Goal: Task Accomplishment & Management: Complete application form

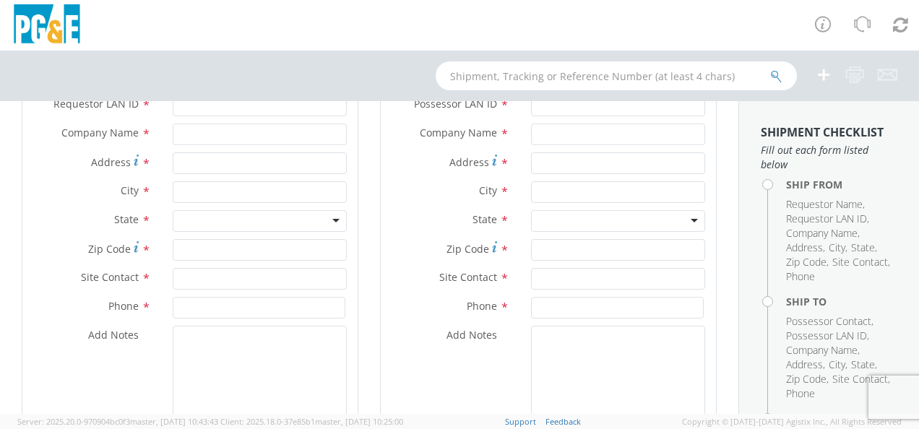
scroll to position [213, 0]
click at [648, 180] on div "Address *" at bounding box center [548, 169] width 335 height 29
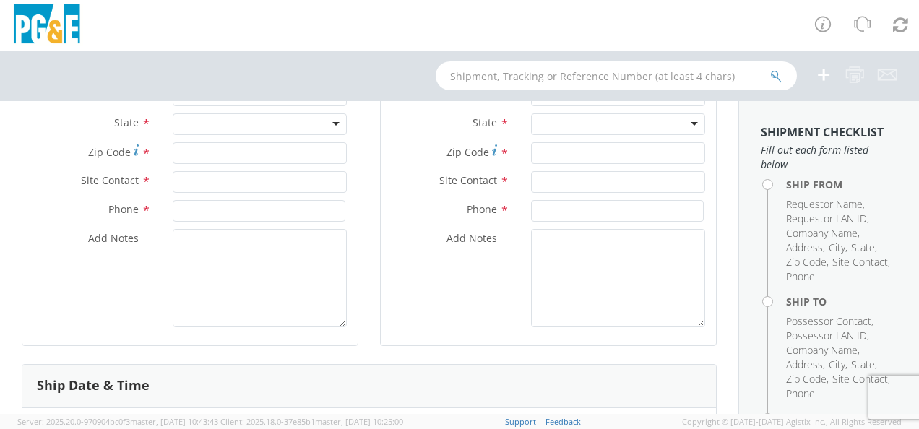
scroll to position [314, 0]
click at [637, 250] on textarea "Add Notes *" at bounding box center [618, 277] width 174 height 98
type textarea "T"
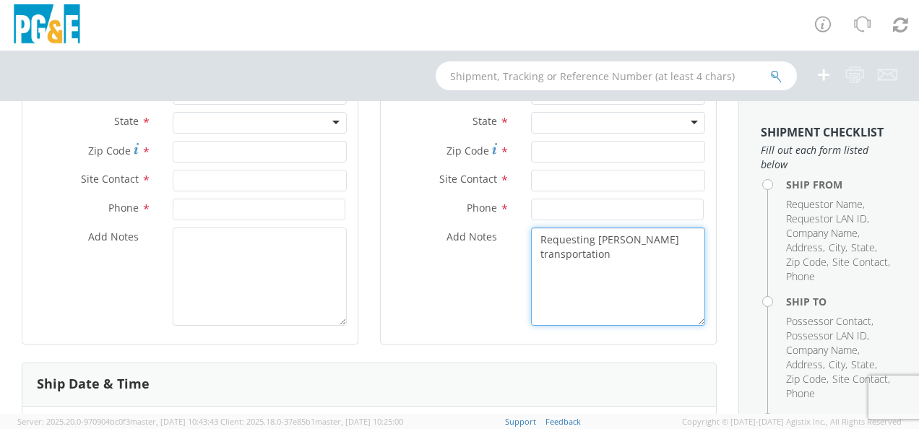
drag, startPoint x: 609, startPoint y: 254, endPoint x: 530, endPoint y: 237, distance: 80.0
click at [531, 237] on textarea "Requesting [PERSON_NAME] transportation" at bounding box center [618, 277] width 174 height 98
type textarea "Requesting [PERSON_NAME] transportation"
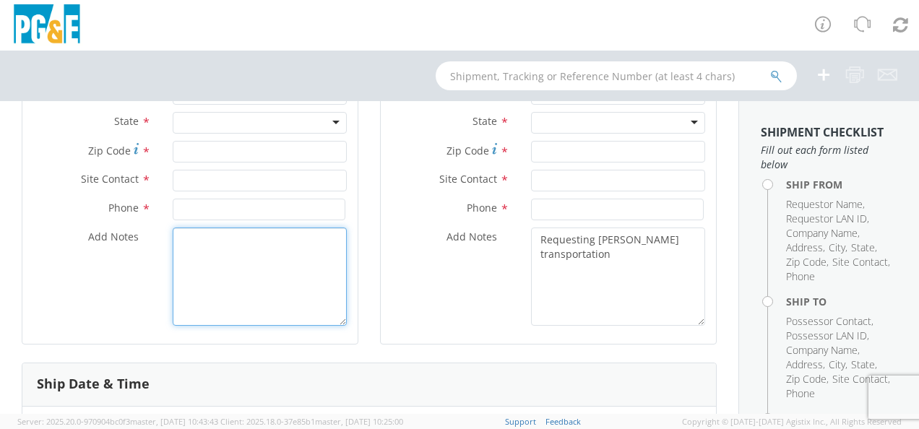
click at [250, 239] on textarea "Add Notes *" at bounding box center [260, 277] width 174 height 98
paste textarea "Requesting [PERSON_NAME] transportation"
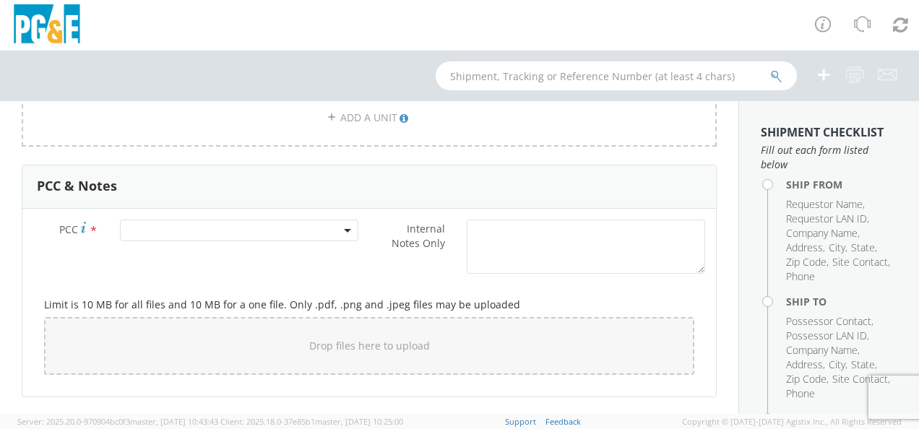
scroll to position [1081, 0]
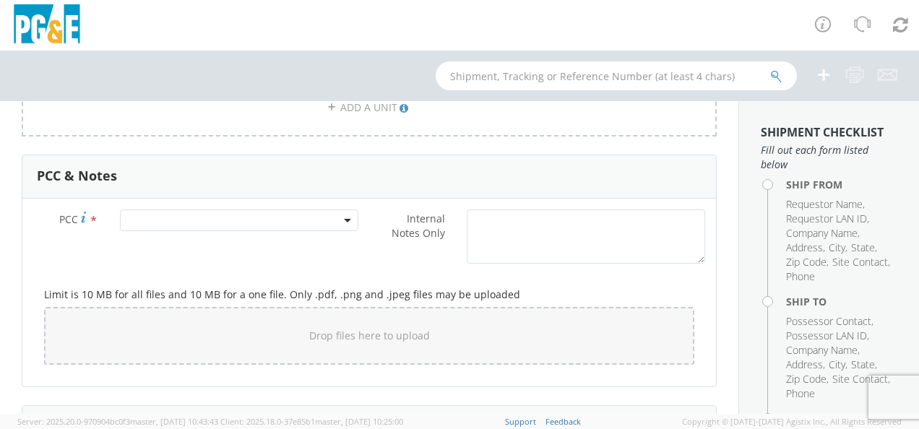
type textarea "Requesting [PERSON_NAME] transportation"
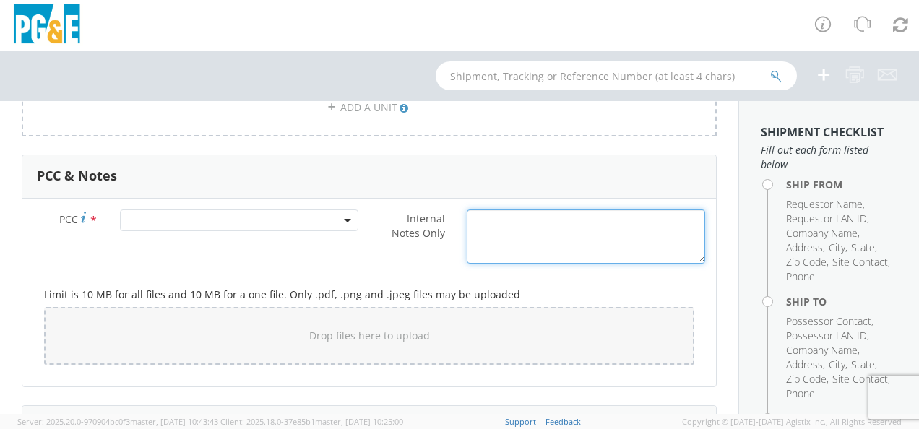
click at [496, 233] on textarea "Internal Notes Only *" at bounding box center [586, 237] width 238 height 54
paste textarea "Requesting [PERSON_NAME] transportation"
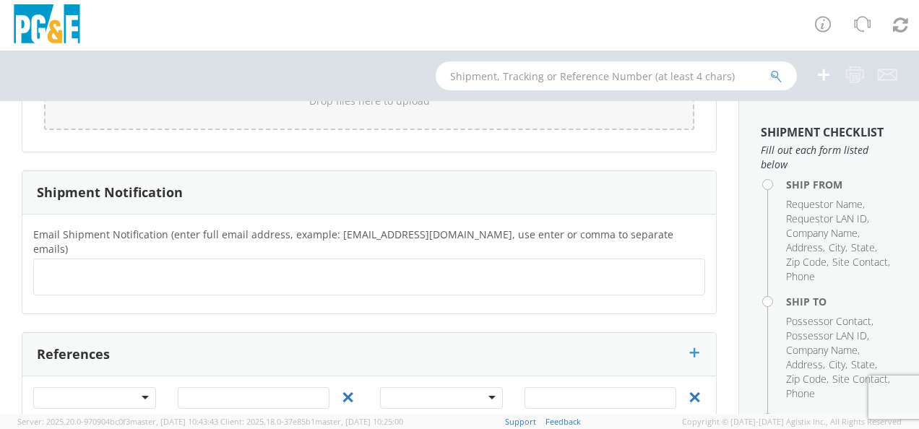
scroll to position [1357, 0]
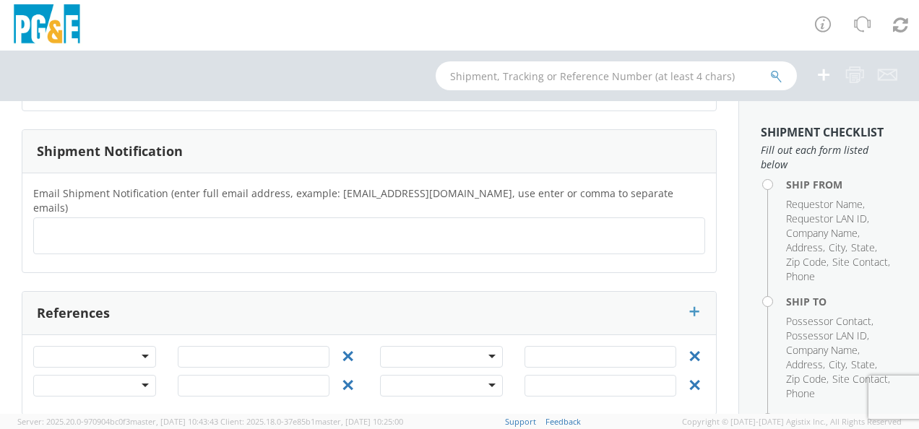
type textarea "Requesting [PERSON_NAME] transportation"
click at [143, 346] on div at bounding box center [94, 357] width 123 height 22
click at [452, 224] on ul at bounding box center [369, 236] width 659 height 24
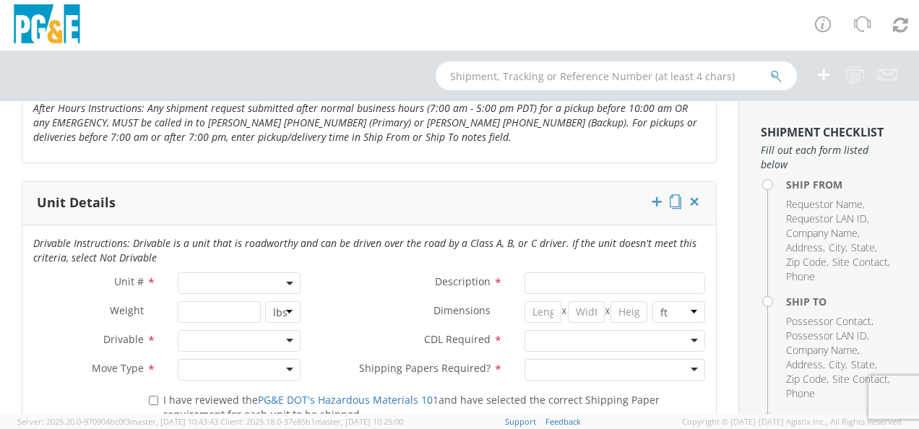
scroll to position [694, 0]
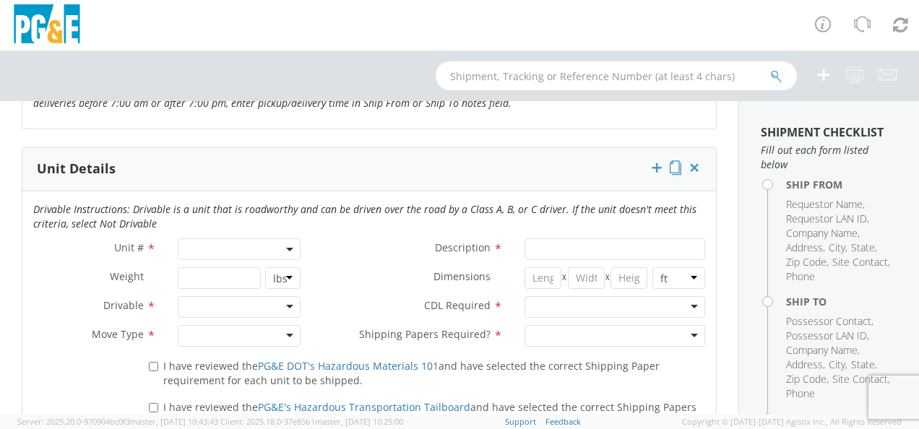
click at [216, 236] on div "Drivable Instructions: Drivable is a unit that is roadworthy and can be driven …" at bounding box center [369, 220] width 694 height 36
click at [289, 241] on span at bounding box center [290, 249] width 3 height 22
click at [278, 270] on input "search" at bounding box center [237, 273] width 113 height 22
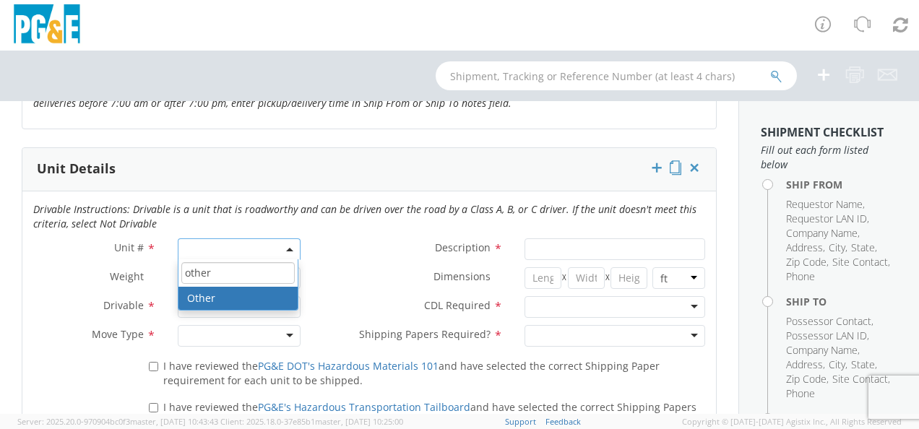
type input "other"
select select "Other"
select select "? undefined:undefined ?"
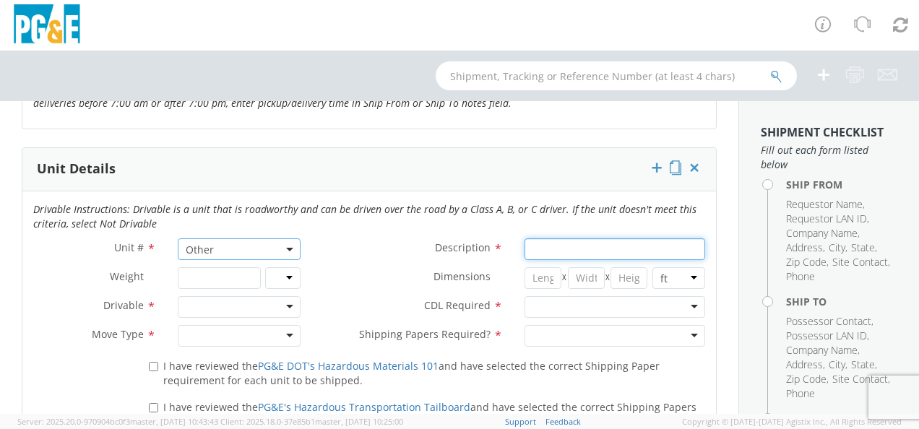
click at [613, 247] on input "Description *" at bounding box center [615, 249] width 181 height 22
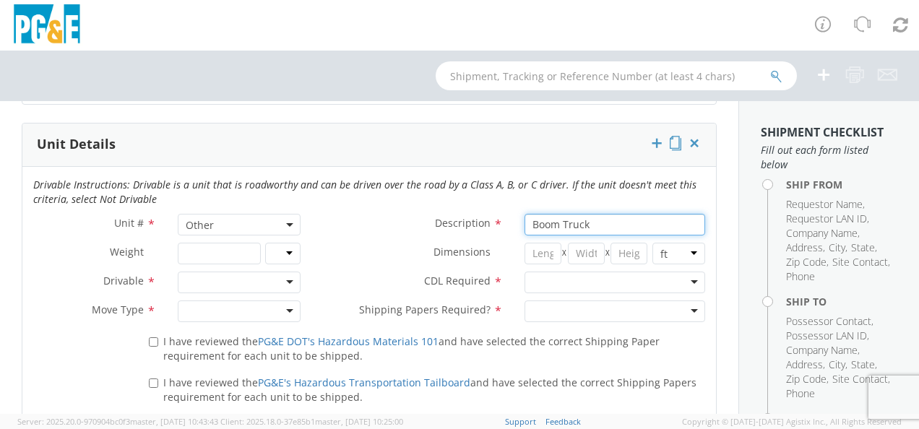
scroll to position [772, 0]
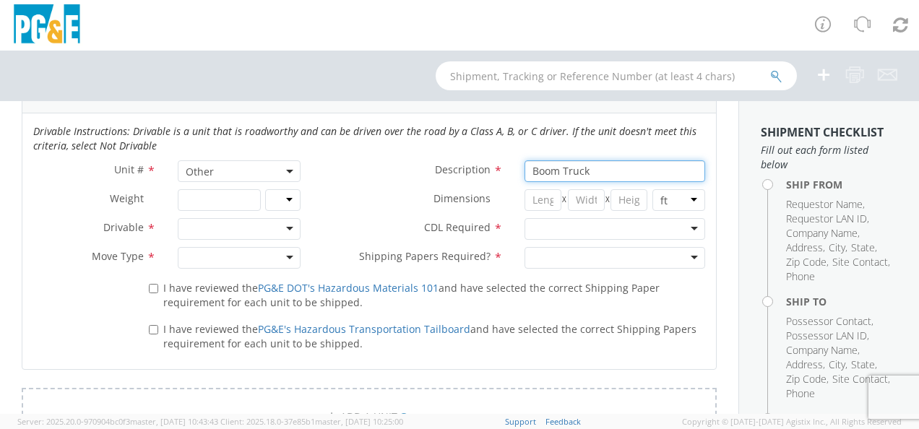
type input "Boom Truck"
click at [285, 222] on div at bounding box center [239, 229] width 123 height 22
click at [290, 227] on div "Drivable" at bounding box center [239, 229] width 123 height 22
click at [350, 231] on label "CDL Required *" at bounding box center [412, 227] width 202 height 19
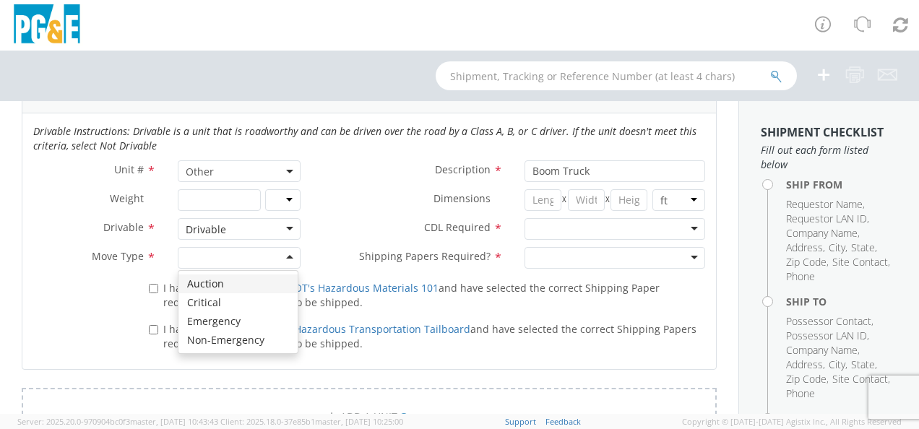
click at [285, 253] on div at bounding box center [239, 258] width 123 height 22
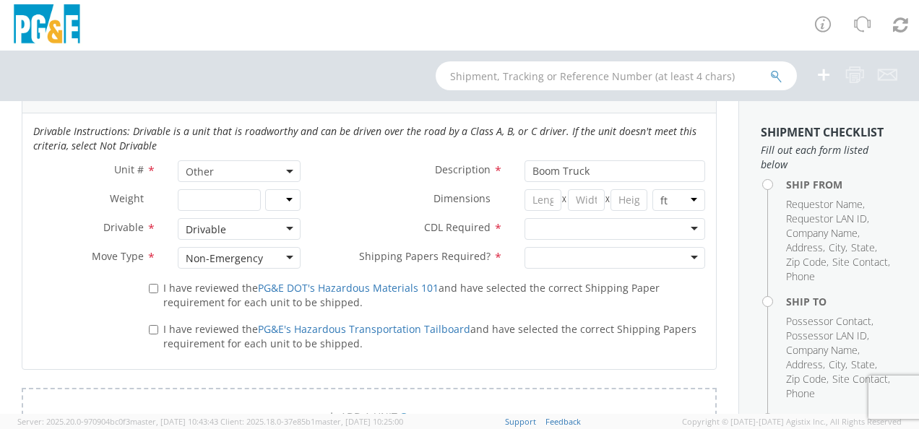
click at [682, 254] on div at bounding box center [615, 258] width 181 height 22
click at [679, 224] on div at bounding box center [615, 229] width 181 height 22
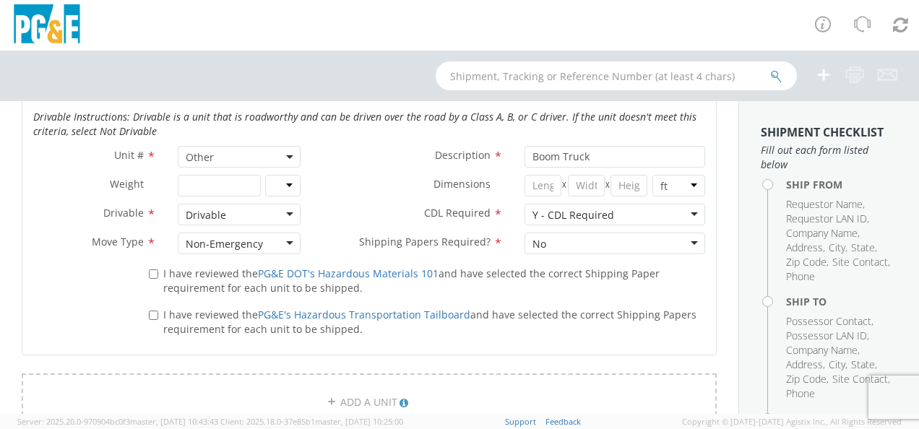
click at [155, 277] on label "I have reviewed the PG&E DOT's Hazardous Materials 101 and have selected the co…" at bounding box center [427, 280] width 556 height 31
click at [155, 277] on input "I have reviewed the PG&E DOT's Hazardous Materials 101 and have selected the co…" at bounding box center [153, 274] width 9 height 9
checkbox input "true"
click at [155, 313] on input "I have reviewed the PG&E's Hazardous Transportation Tailboard and have selected…" at bounding box center [153, 315] width 9 height 9
checkbox input "true"
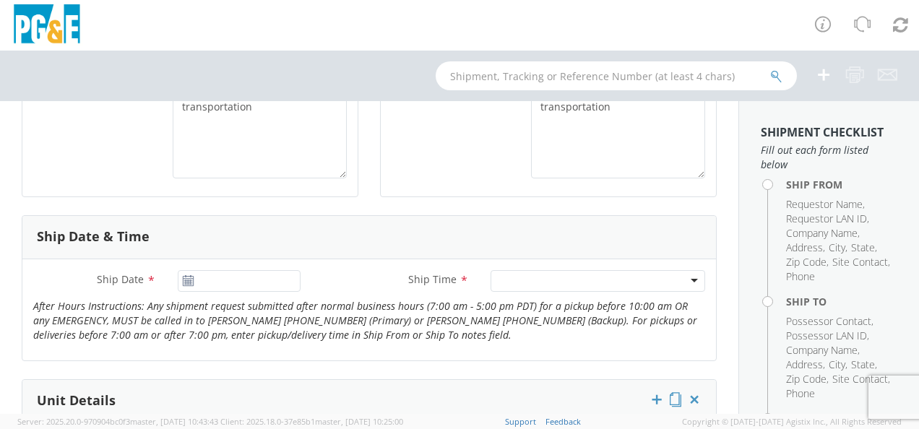
scroll to position [463, 0]
click at [183, 281] on use at bounding box center [188, 280] width 10 height 10
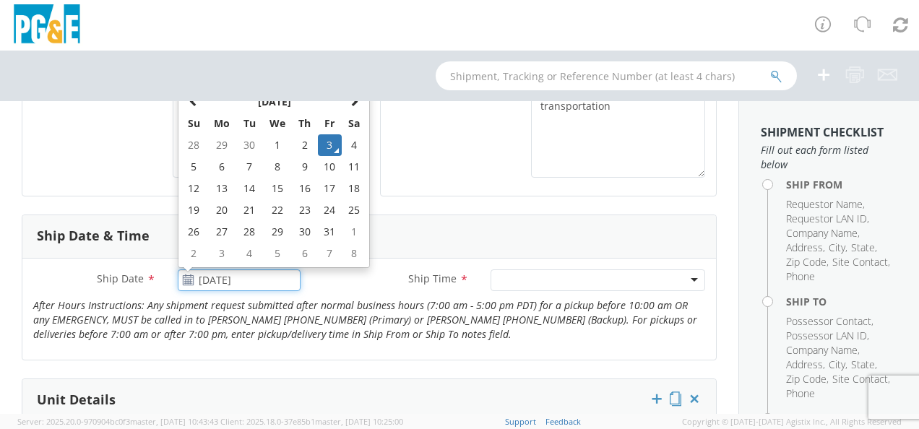
click at [210, 278] on input "[DATE]" at bounding box center [239, 281] width 123 height 22
click at [219, 162] on td "6" at bounding box center [222, 167] width 30 height 22
type input "[DATE]"
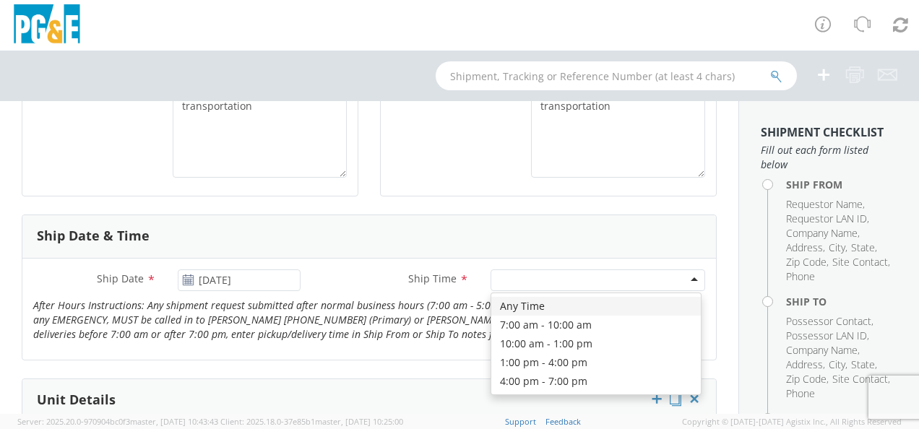
click at [623, 279] on div at bounding box center [598, 281] width 215 height 22
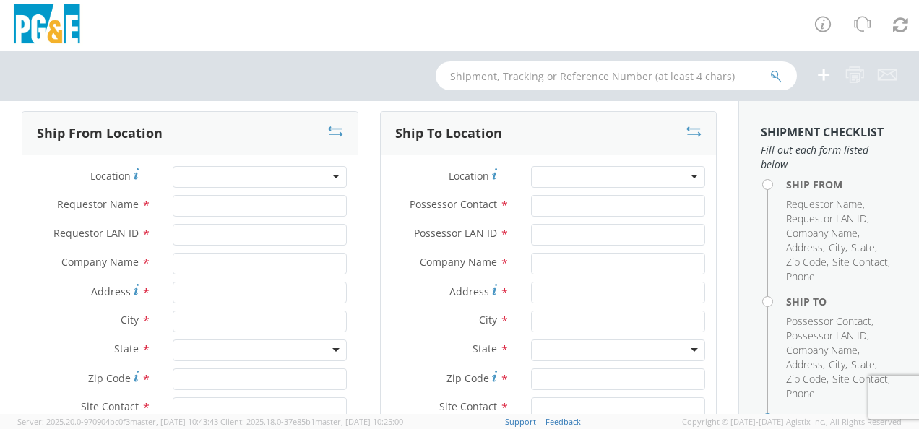
scroll to position [85, 0]
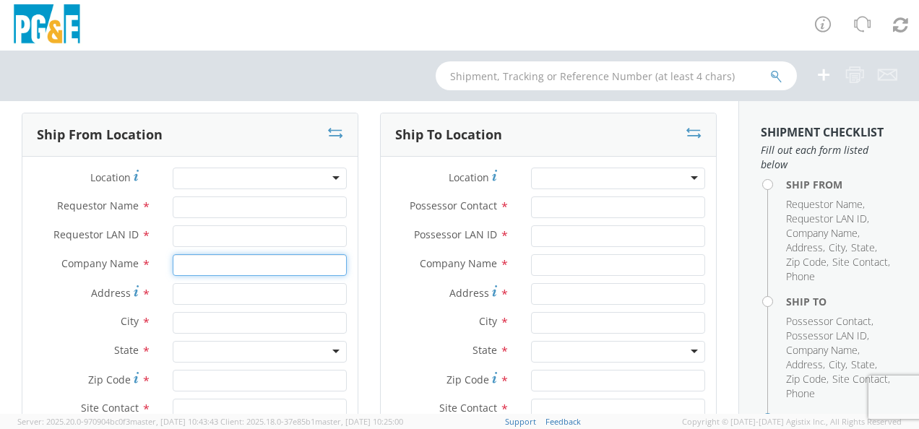
click at [218, 267] on input "text" at bounding box center [260, 265] width 174 height 22
type input "PGE"
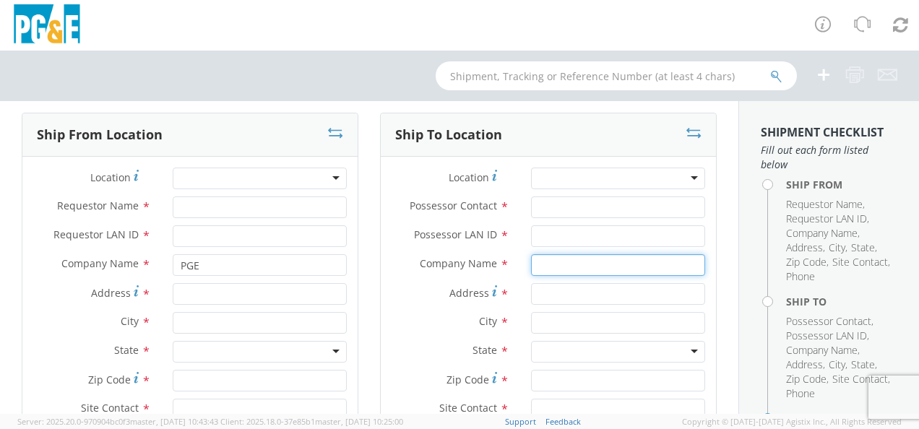
click at [620, 269] on input "text" at bounding box center [618, 265] width 174 height 22
type input "PGE"
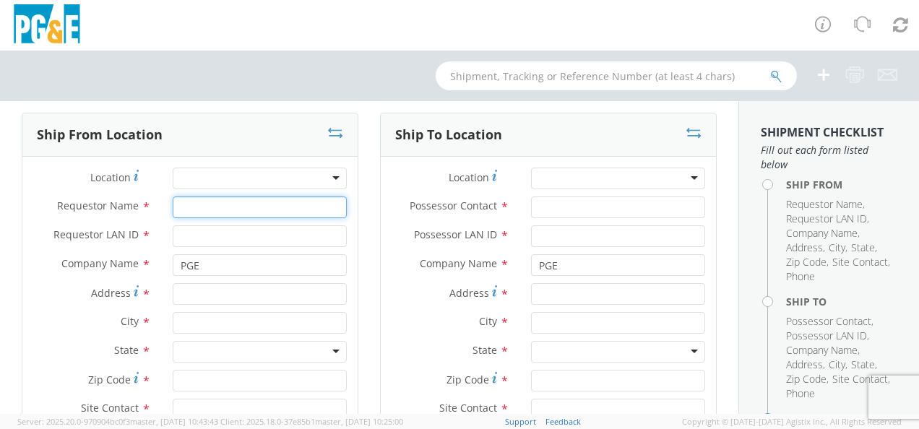
click at [265, 201] on input "Requestor Name *" at bounding box center [260, 208] width 174 height 22
type input "[PERSON_NAME]"
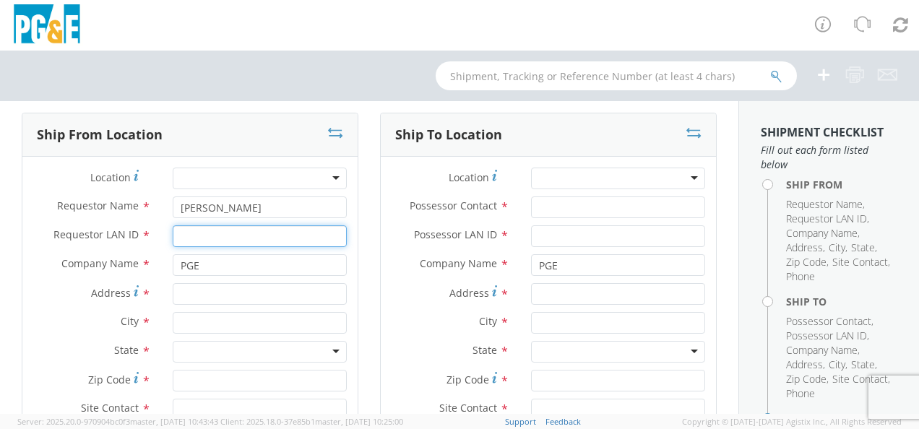
click at [253, 230] on input "Requestor LAN ID *" at bounding box center [260, 236] width 174 height 22
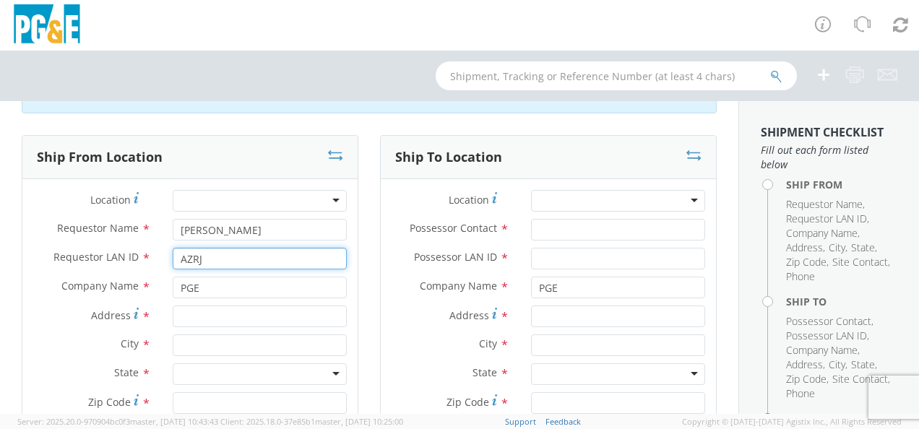
scroll to position [65, 0]
type input "AZRJ"
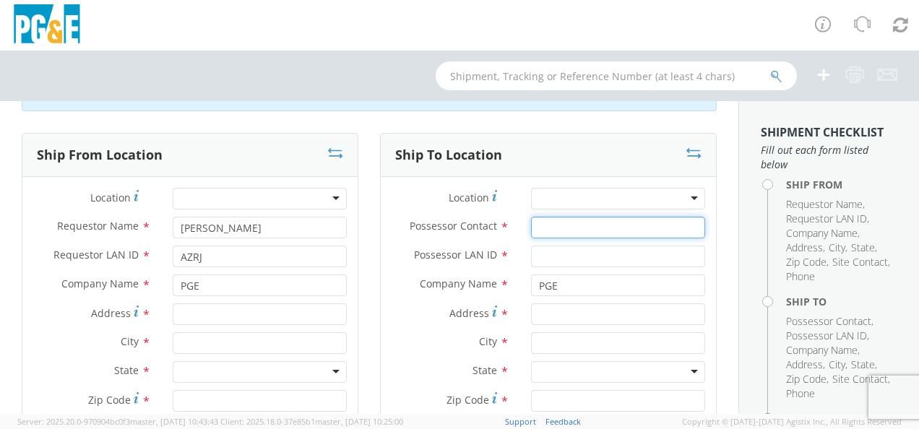
click at [559, 231] on input "Possessor Contact *" at bounding box center [618, 228] width 174 height 22
type input "M"
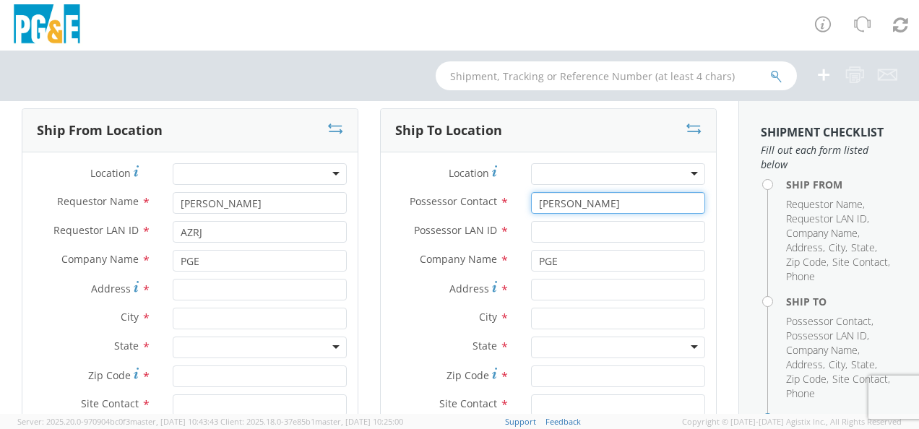
scroll to position [69, 0]
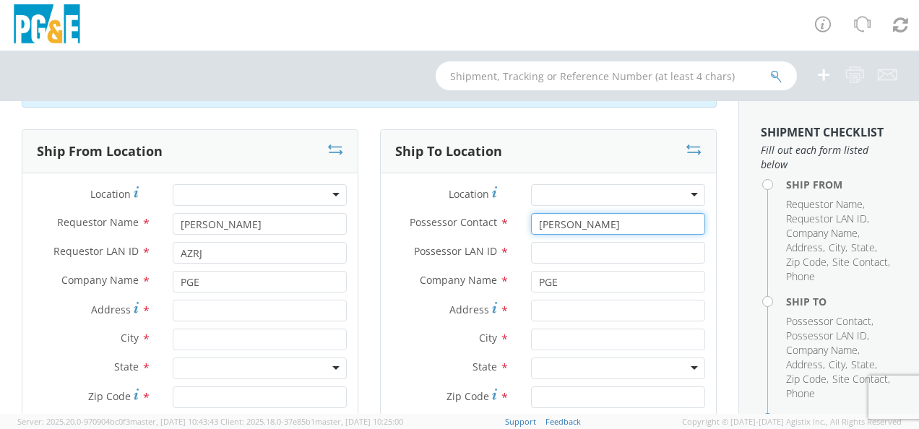
type input "[PERSON_NAME]"
click at [603, 252] on input "Possessor LAN ID *" at bounding box center [618, 253] width 174 height 22
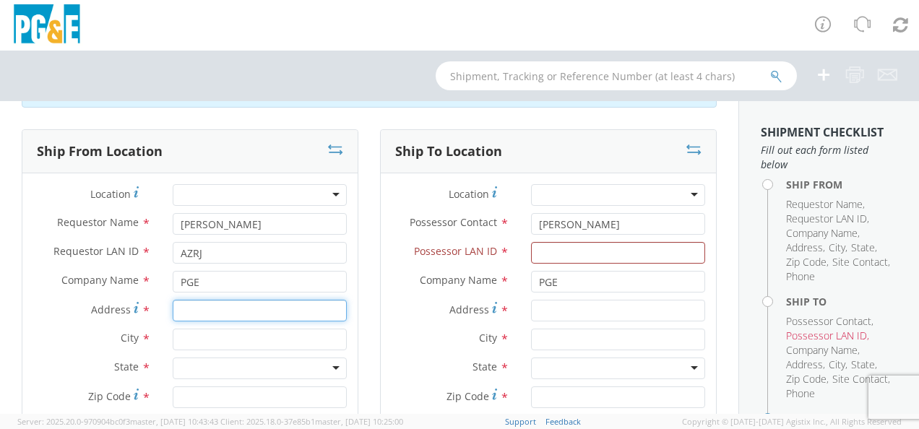
click at [246, 315] on input "Address *" at bounding box center [260, 311] width 174 height 22
type input "[STREET_ADDRESS]"
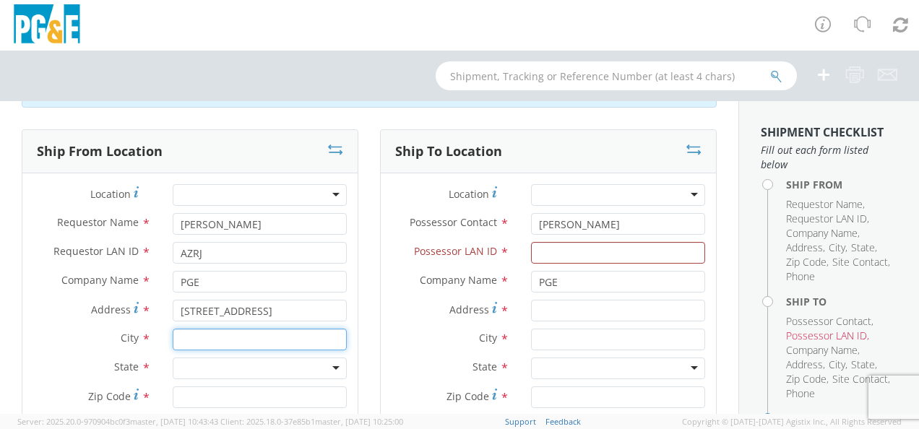
click at [249, 331] on input "text" at bounding box center [260, 340] width 174 height 22
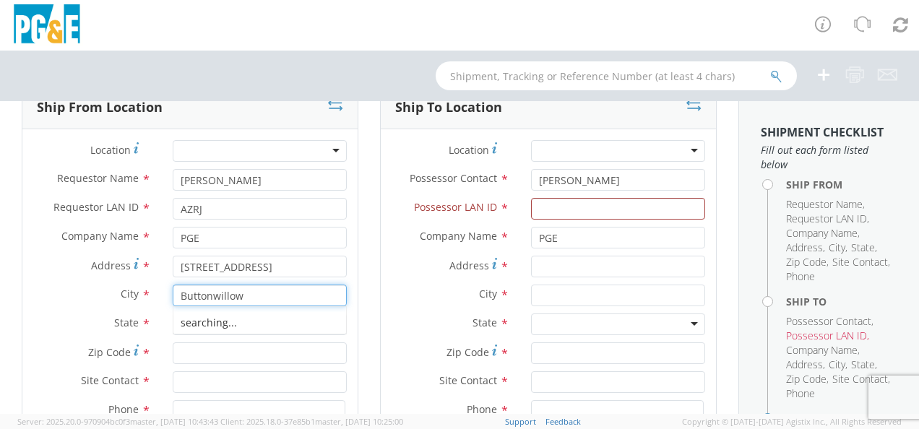
scroll to position [119, 0]
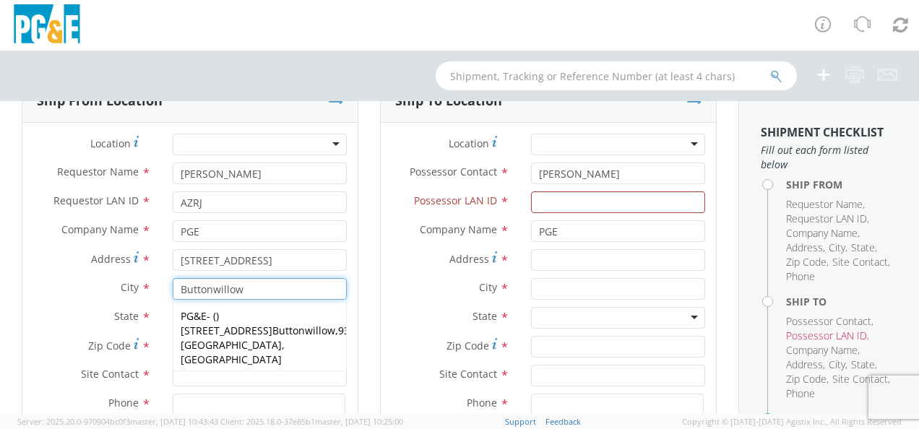
type input "Buttonwillow"
click at [381, 325] on div "State * [US_STATE] [US_STATE] [US_STATE] [US_STATE] Armed Forces Americas Armed…" at bounding box center [548, 318] width 335 height 22
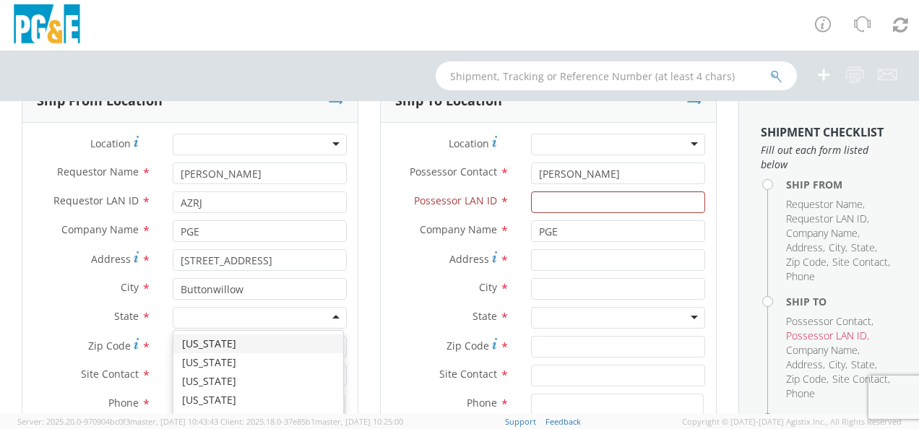
click at [335, 311] on div at bounding box center [260, 318] width 174 height 22
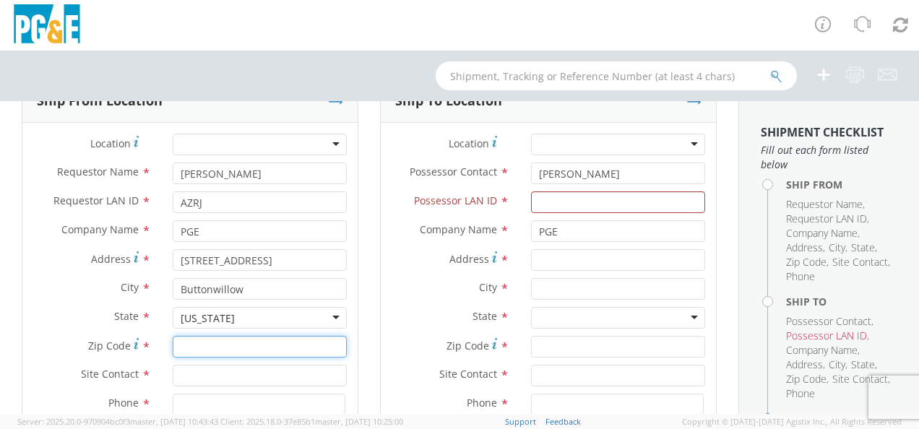
click at [267, 345] on input "Zip Code *" at bounding box center [260, 347] width 174 height 22
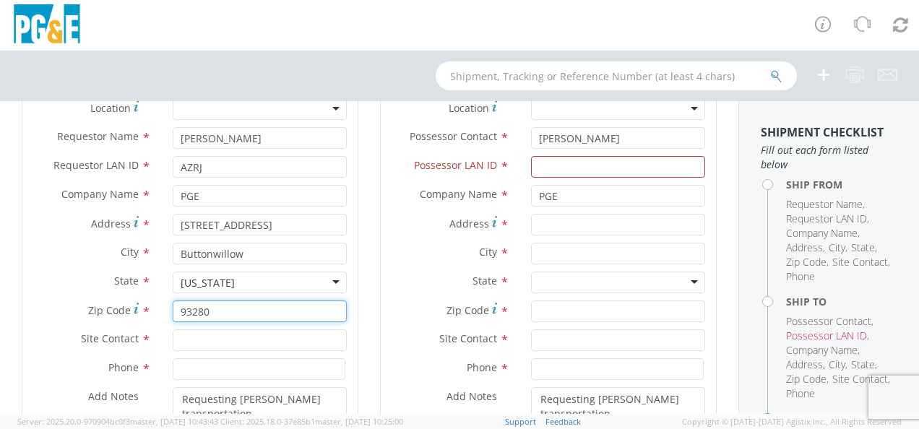
scroll to position [169, 0]
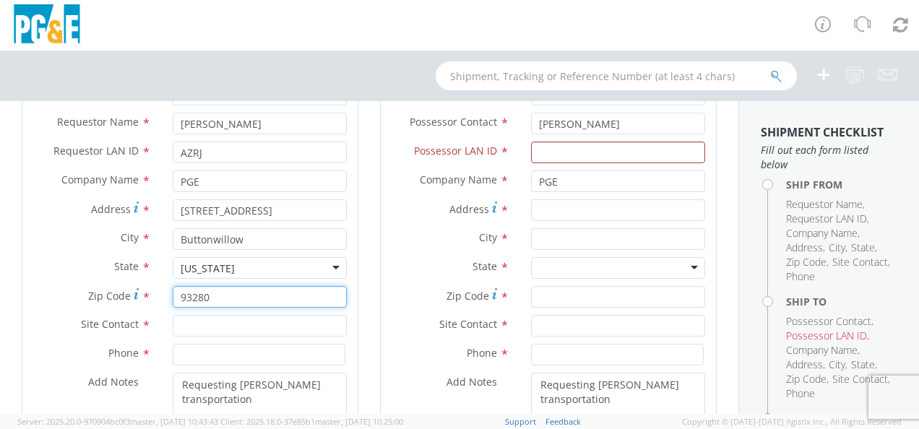
type input "93280"
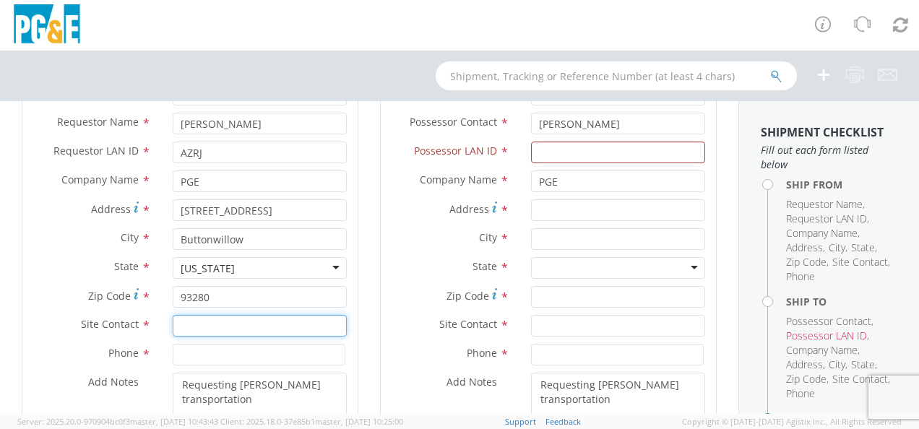
click at [254, 320] on input "text" at bounding box center [260, 326] width 174 height 22
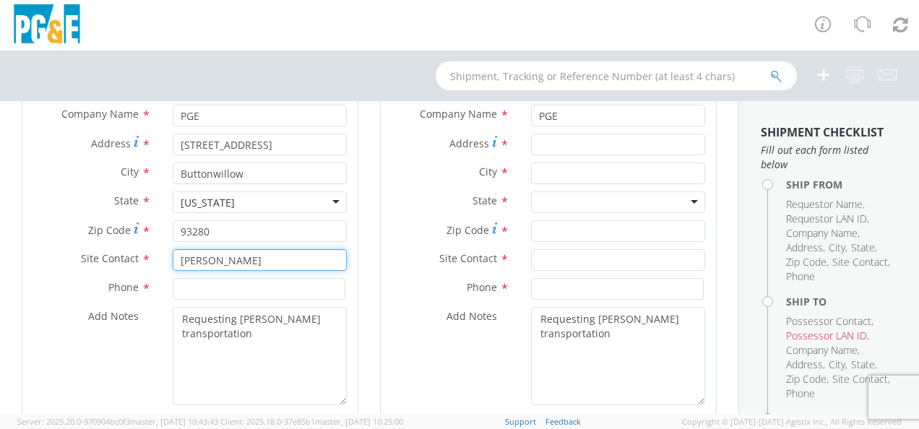
scroll to position [236, 0]
type input "[PERSON_NAME]"
click at [251, 289] on input at bounding box center [259, 288] width 173 height 22
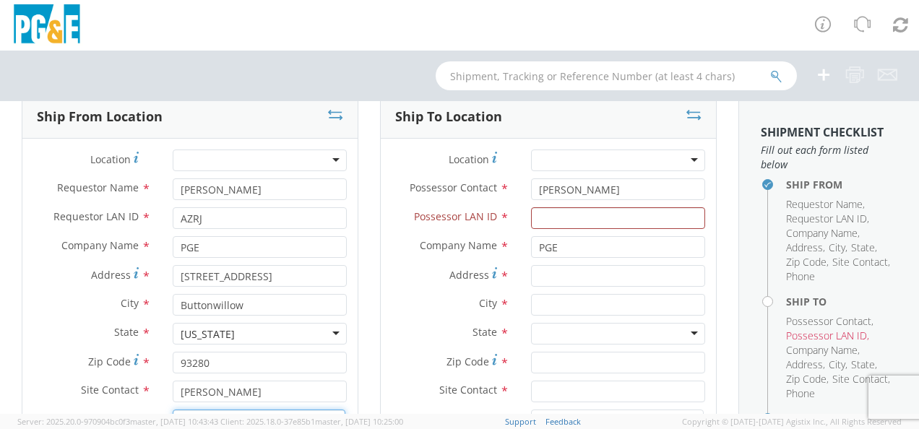
scroll to position [100, 0]
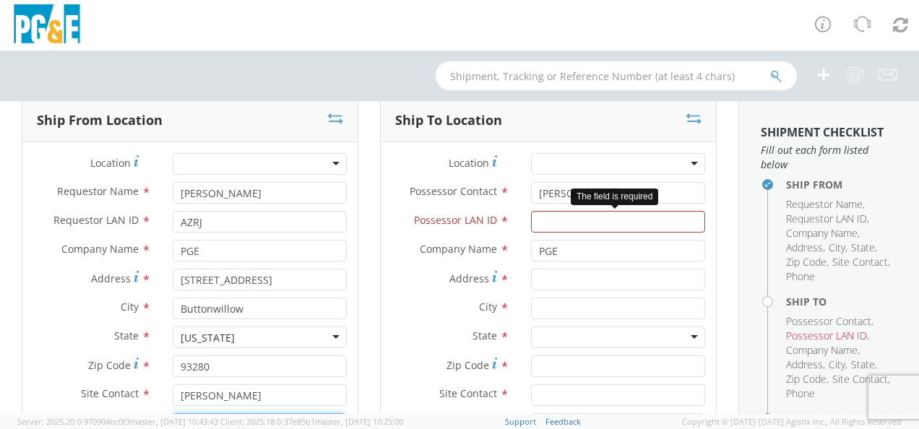
type input "[PHONE_NUMBER]"
click at [596, 225] on input "Possessor LAN ID *" at bounding box center [618, 222] width 174 height 22
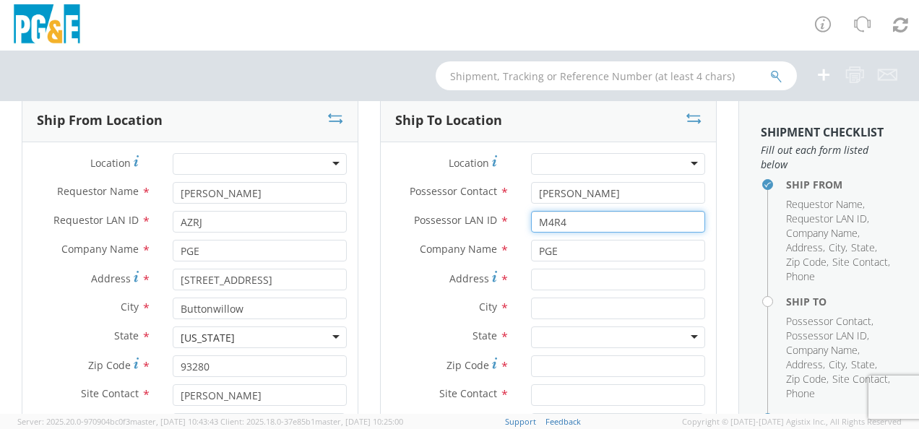
type input "M4R4"
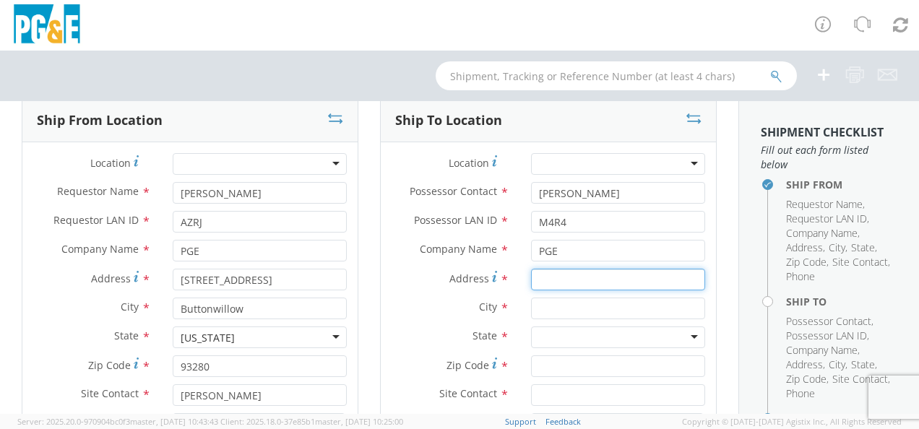
click at [569, 276] on input "Address *" at bounding box center [618, 280] width 174 height 22
type input "[STREET_ADDRESS][PERSON_NAME]"
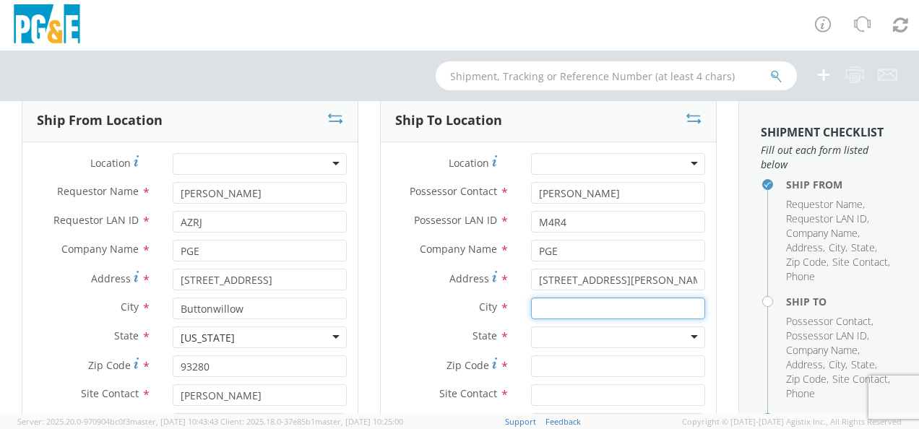
click at [593, 305] on input "text" at bounding box center [618, 309] width 174 height 22
type input "Los Banos"
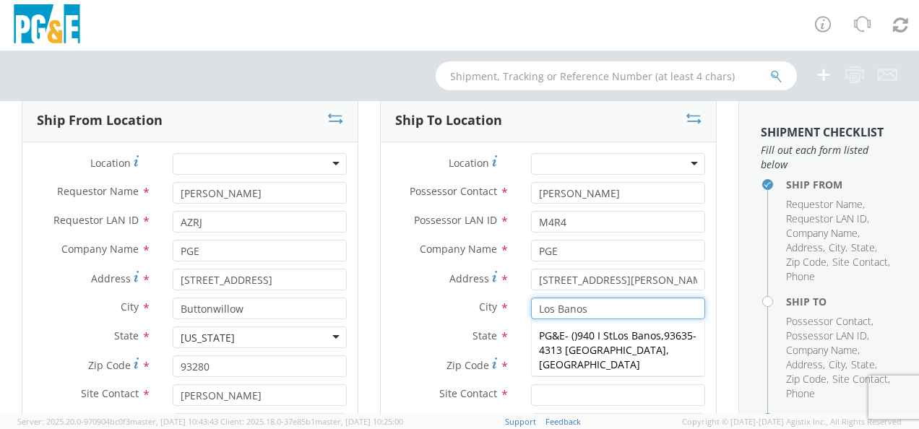
click at [624, 350] on div "PG&E - ( ) [STREET_ADDRESS]" at bounding box center [618, 350] width 173 height 51
type input "PG&E"
type input "940 I St"
type input "93635-4313"
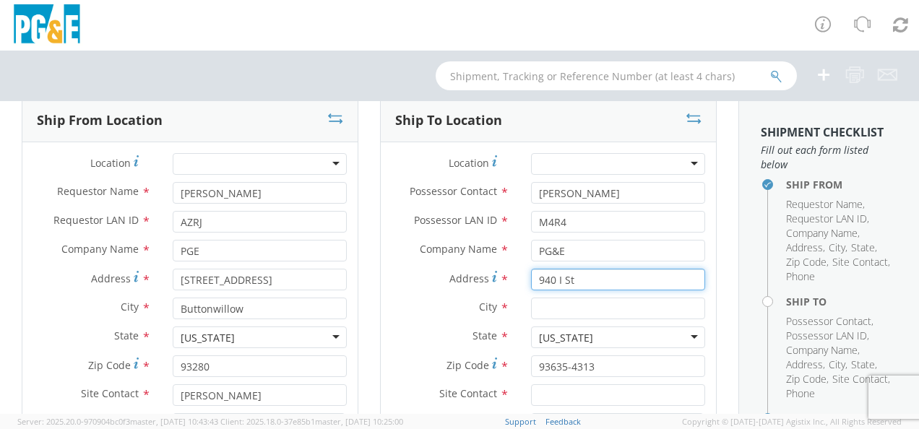
click at [606, 279] on input "940 I St" at bounding box center [618, 280] width 174 height 22
type input "9"
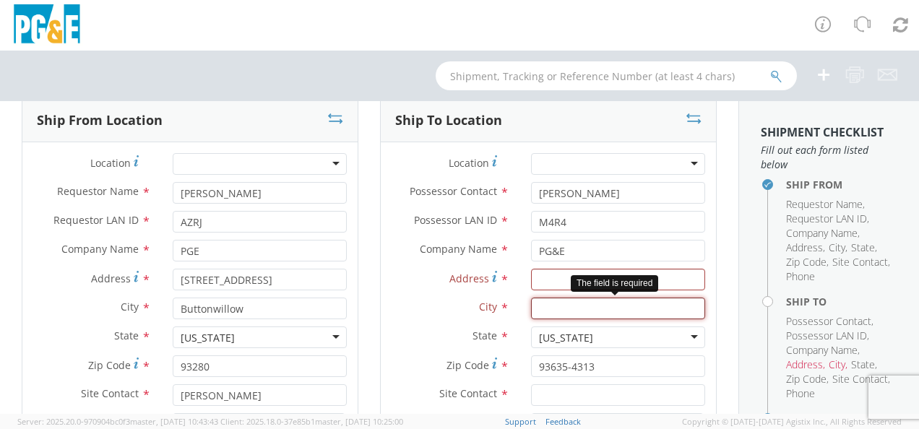
click at [603, 311] on input "text" at bounding box center [618, 309] width 174 height 22
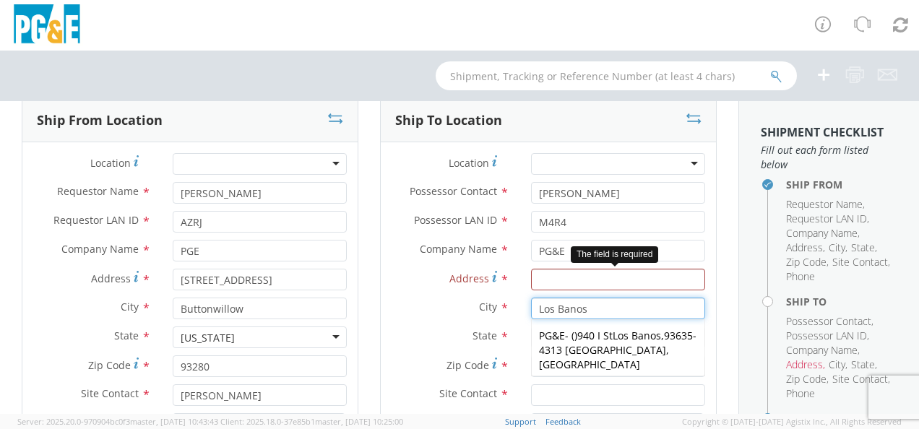
type input "Los Banos"
click at [595, 283] on input "Address *" at bounding box center [618, 280] width 174 height 22
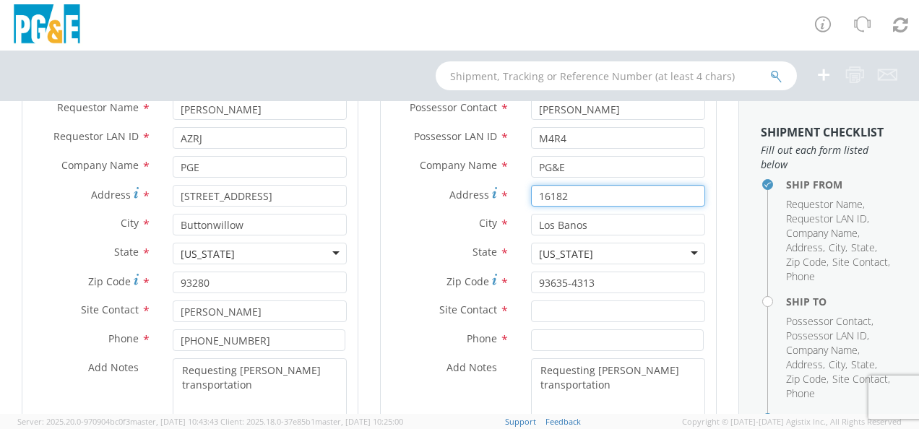
scroll to position [184, 0]
type input "16182"
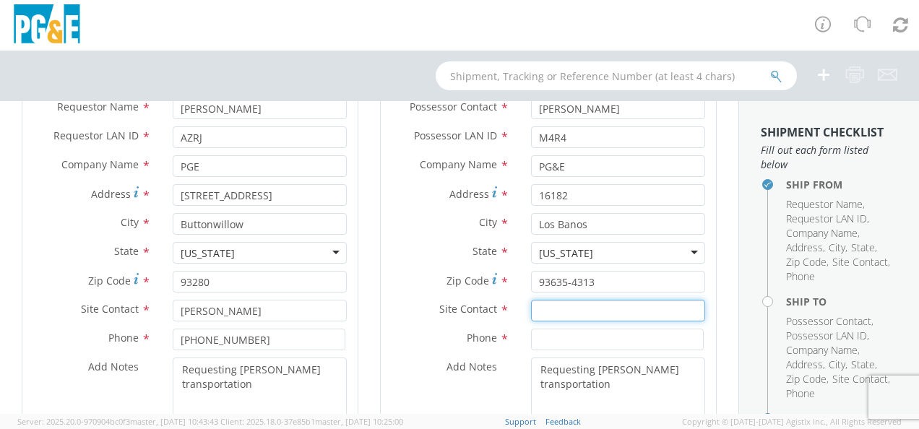
click at [609, 309] on input "text" at bounding box center [618, 311] width 174 height 22
type input "[PERSON_NAME]"
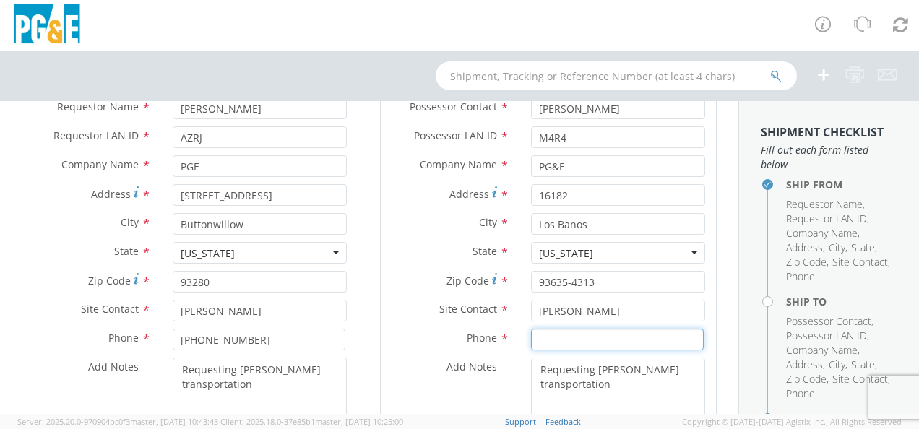
click at [639, 341] on input at bounding box center [617, 340] width 173 height 22
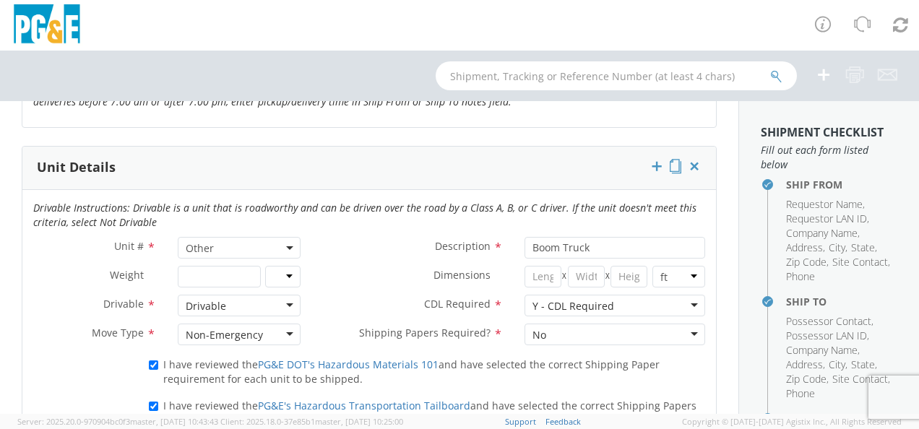
scroll to position [696, 0]
type input "[PHONE_NUMBER]"
click at [283, 271] on select "lbs kgs" at bounding box center [282, 276] width 35 height 22
click at [387, 294] on label "CDL Required *" at bounding box center [412, 303] width 202 height 19
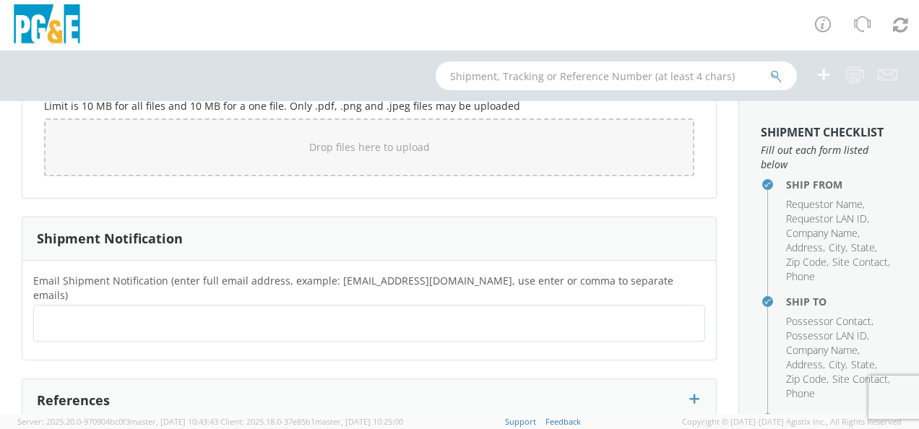
scroll to position [1357, 0]
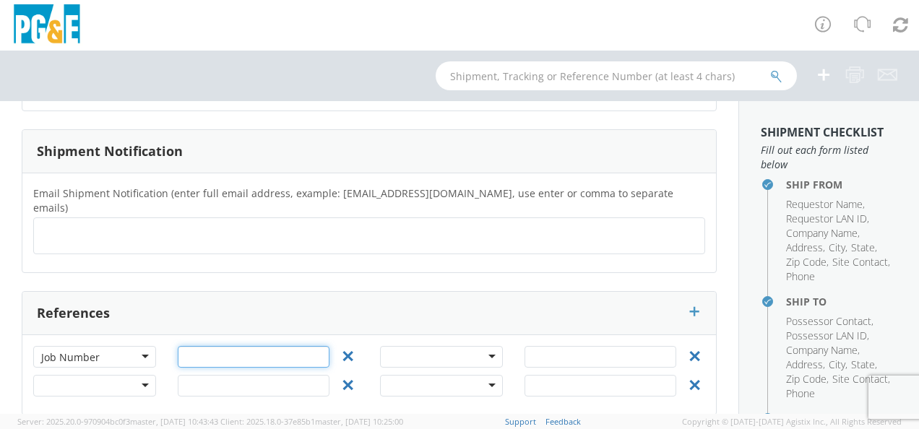
click at [280, 346] on input "text" at bounding box center [254, 357] width 152 height 22
paste input "74063782"
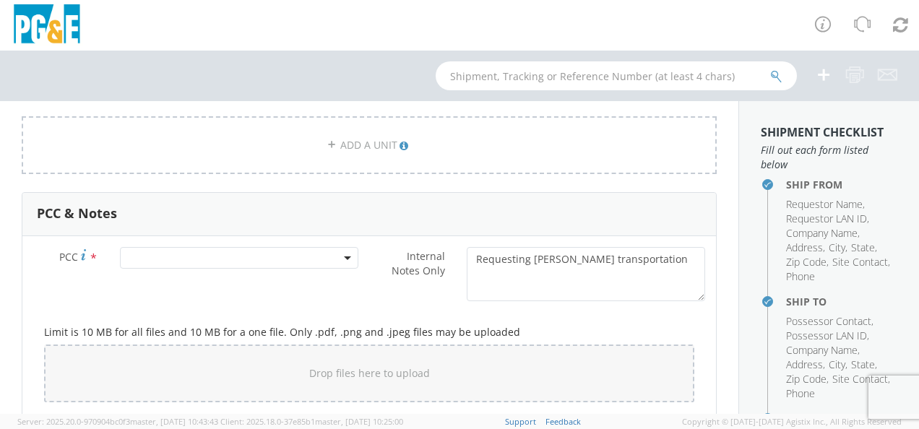
scroll to position [1046, 0]
type input "74063782"
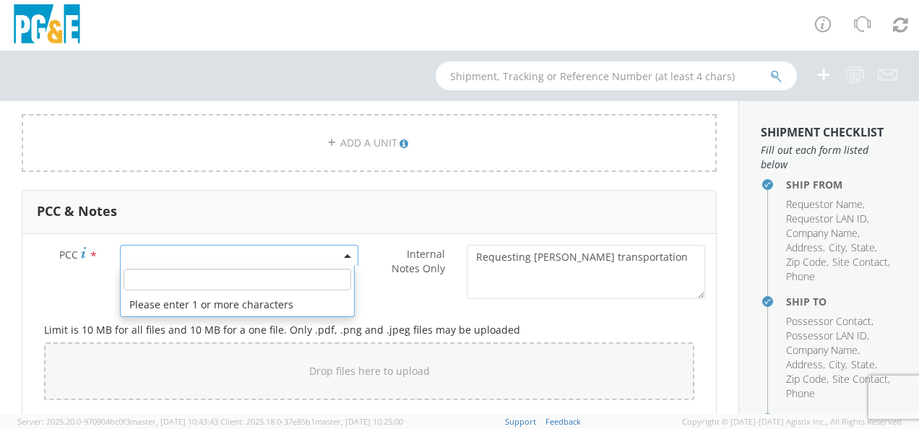
click at [347, 247] on span at bounding box center [348, 256] width 3 height 22
click at [321, 296] on li "Please enter 1 or more characters" at bounding box center [237, 304] width 233 height 23
click at [314, 274] on input "number" at bounding box center [238, 280] width 228 height 22
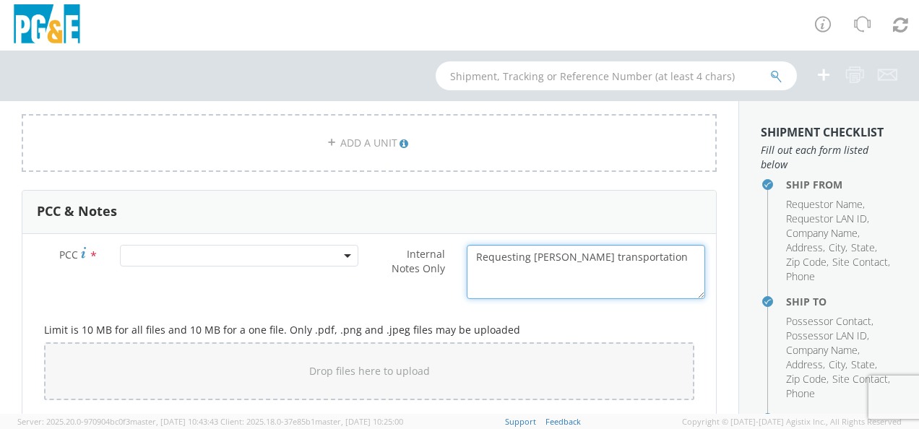
click at [546, 265] on textarea "Requesting [PERSON_NAME] transportation" at bounding box center [586, 272] width 238 height 54
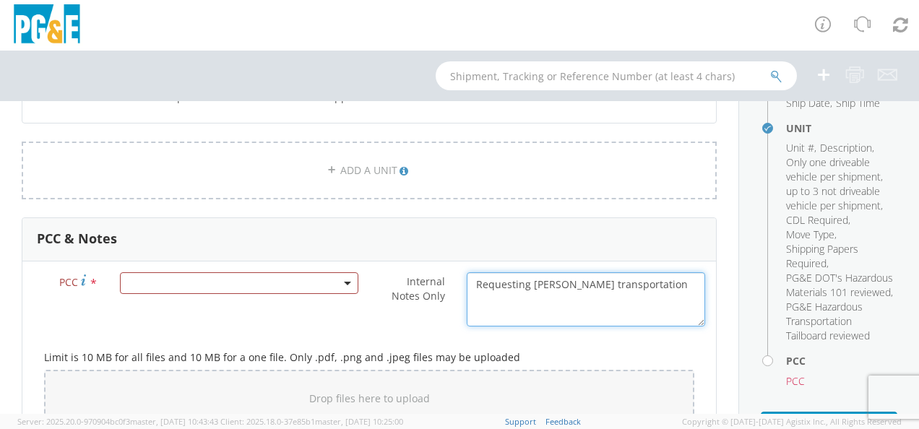
scroll to position [1019, 0]
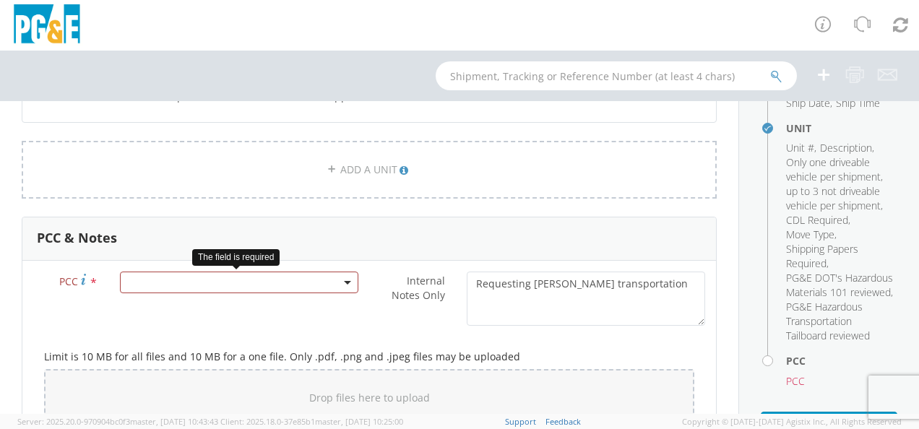
click at [344, 281] on b at bounding box center [347, 283] width 7 height 4
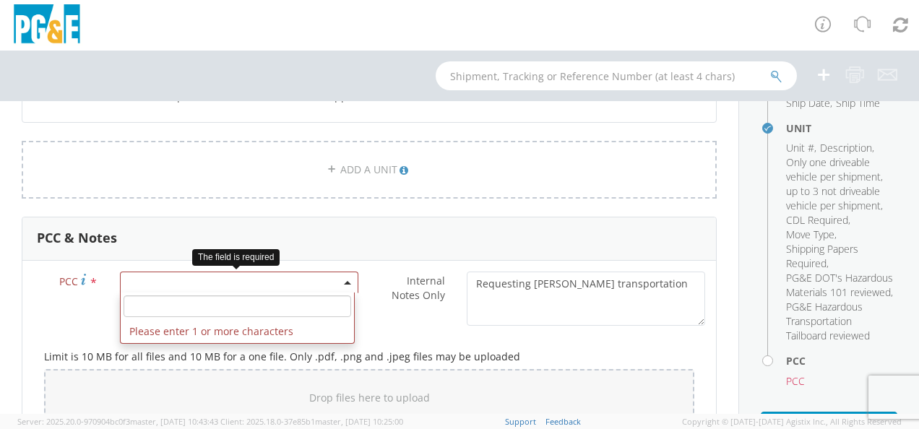
click at [305, 328] on li "Please enter 1 or more characters" at bounding box center [237, 331] width 233 height 23
click at [328, 299] on input "number" at bounding box center [238, 307] width 228 height 22
click at [291, 299] on input "number" at bounding box center [238, 307] width 228 height 22
paste input "1429"
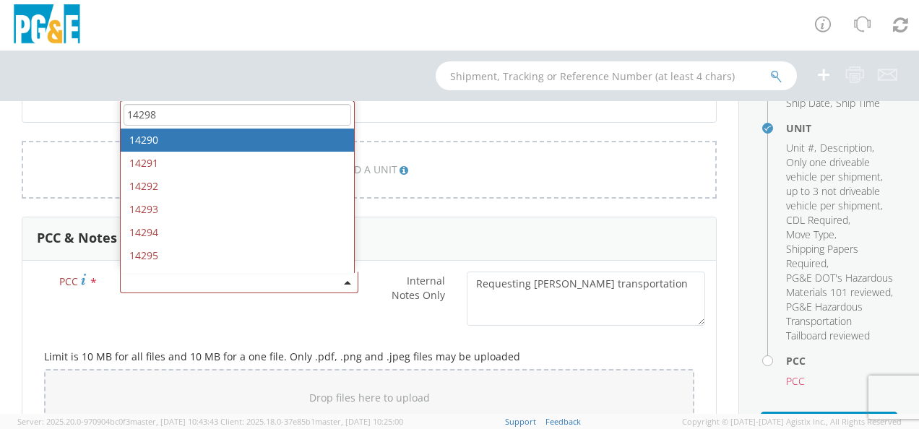
type input "14298"
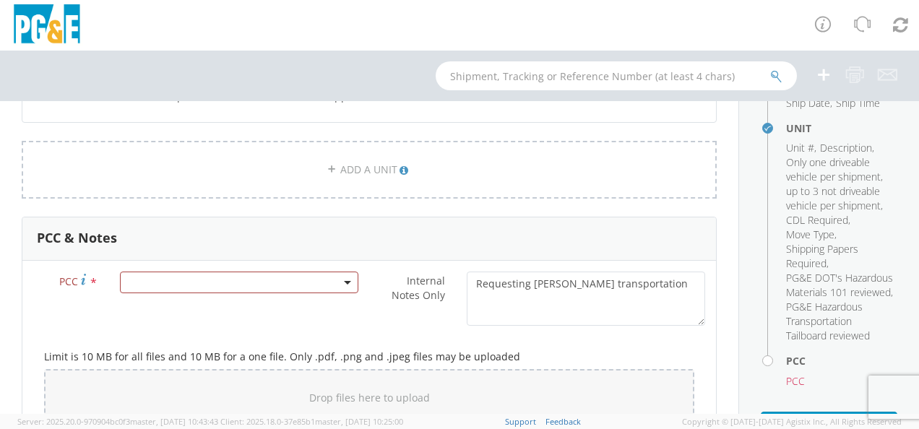
click at [251, 324] on div "PCC * Internal Notes Only * Requesting [PERSON_NAME] transportation" at bounding box center [369, 302] width 694 height 61
click at [243, 278] on span at bounding box center [239, 283] width 238 height 22
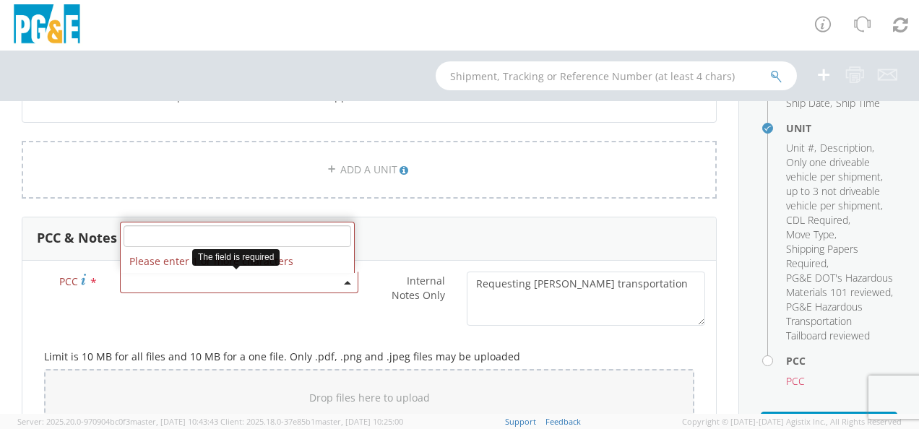
click at [272, 239] on input "number" at bounding box center [238, 236] width 228 height 22
paste input "1429"
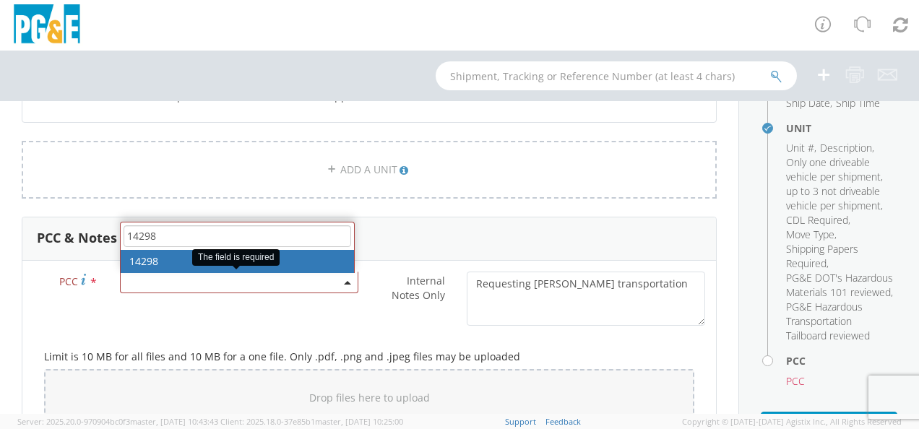
type input "14298"
select select "14298"
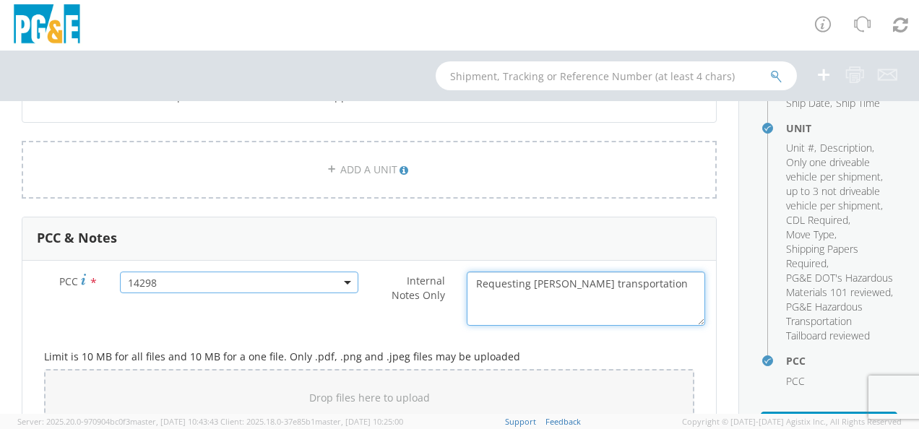
click at [637, 283] on textarea "Requesting [PERSON_NAME] transportation" at bounding box center [586, 299] width 238 height 54
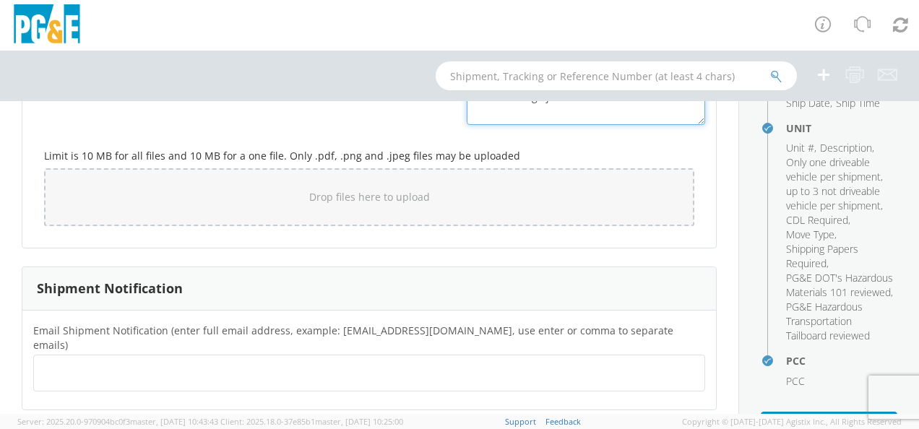
scroll to position [1357, 0]
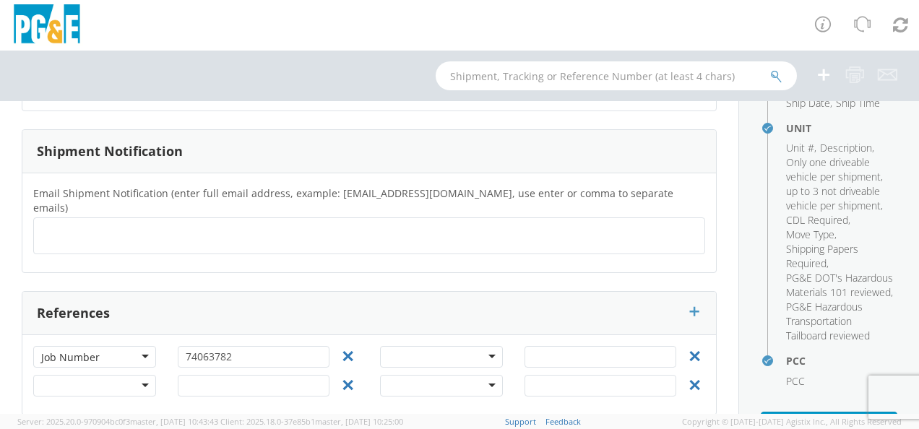
type textarea "Requesting [PERSON_NAME] transportation. Please charge job number"
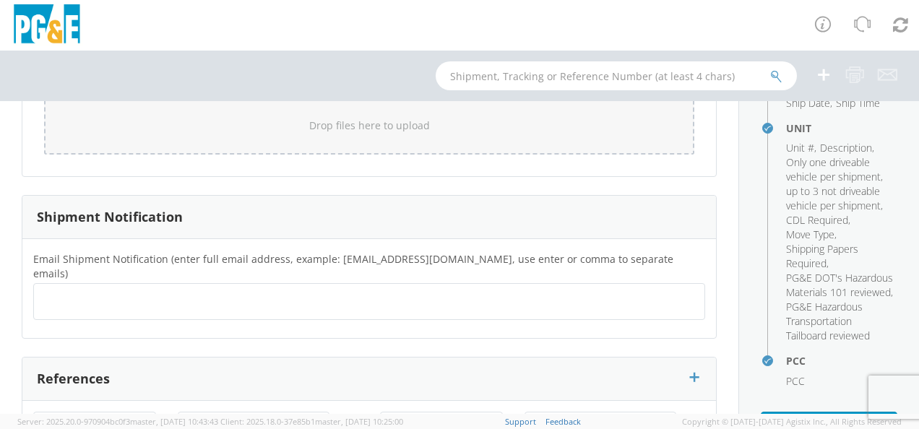
scroll to position [1292, 0]
click at [463, 292] on ul at bounding box center [369, 301] width 659 height 24
type input "jvma@pge"
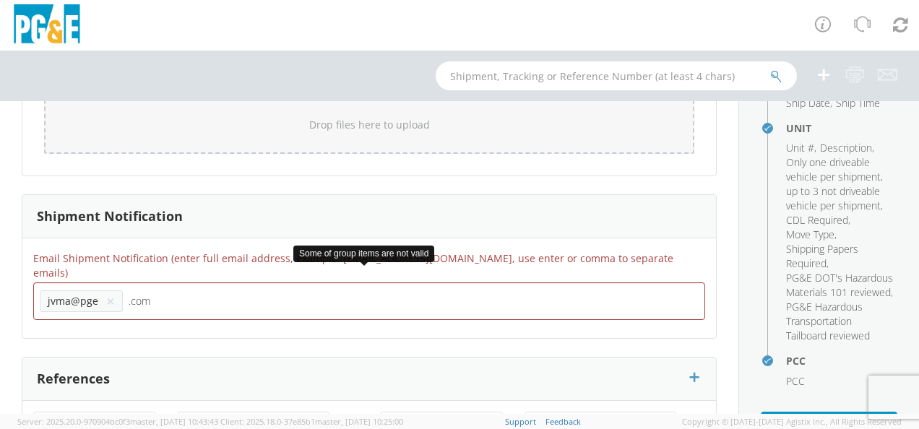
type input ".com"
click at [109, 293] on button "×" at bounding box center [110, 301] width 9 height 17
click at [85, 293] on button "×" at bounding box center [83, 301] width 9 height 17
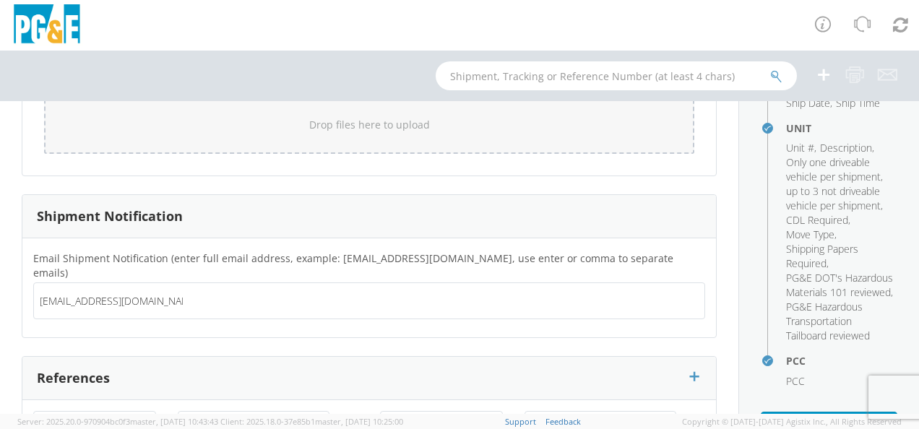
type input "[EMAIL_ADDRESS][DOMAIN_NAME] [EMAIL_ADDRESS][DOMAIN_NAME]"
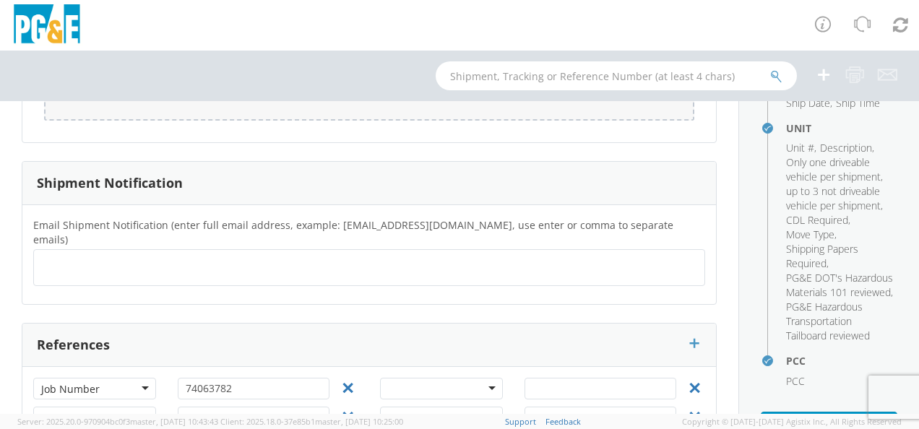
scroll to position [1284, 0]
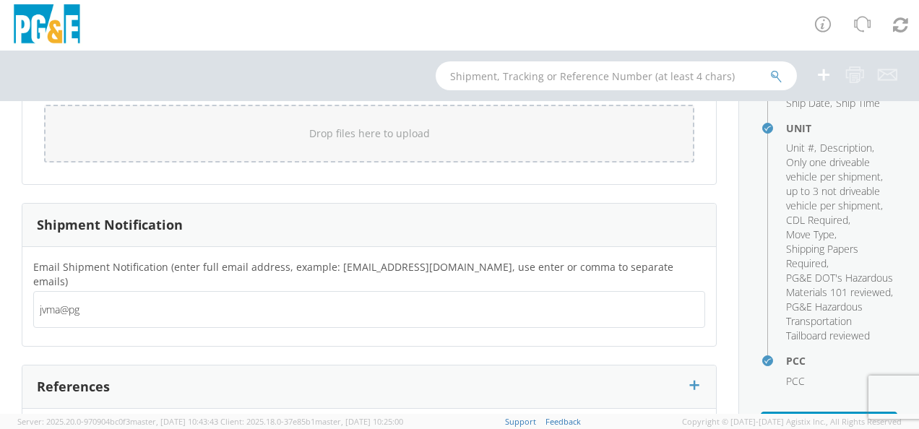
type input "jvma@pge"
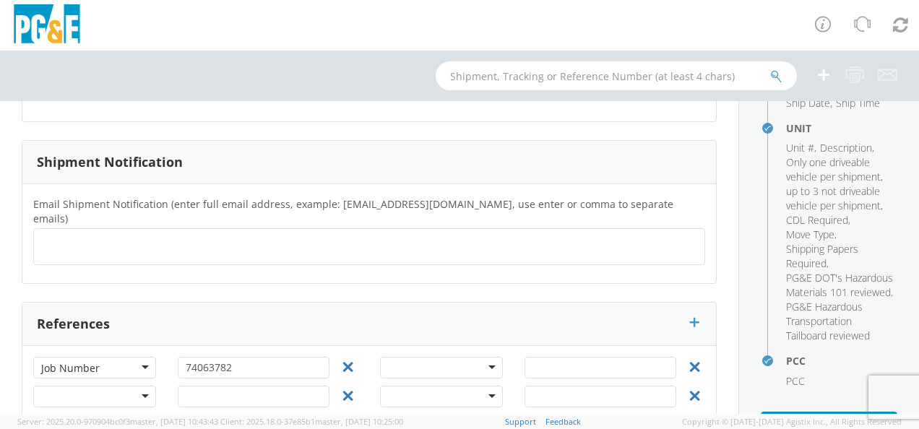
scroll to position [1344, 0]
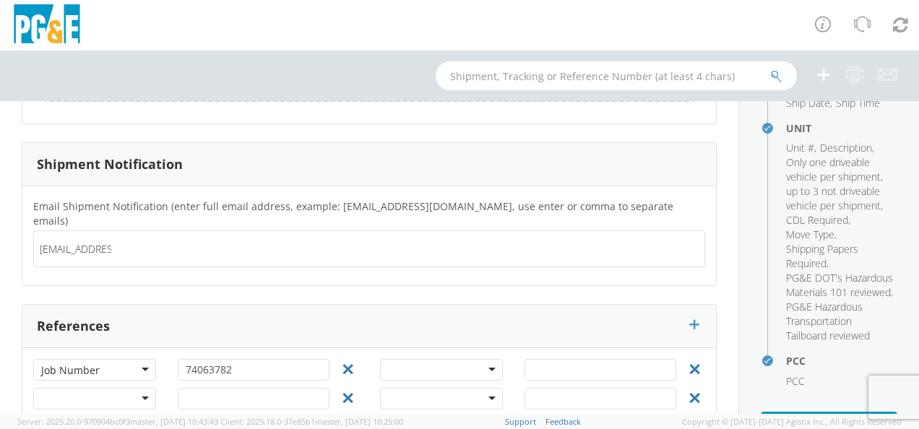
type input "[EMAIL_ADDRESS][DOMAIN_NAME]"
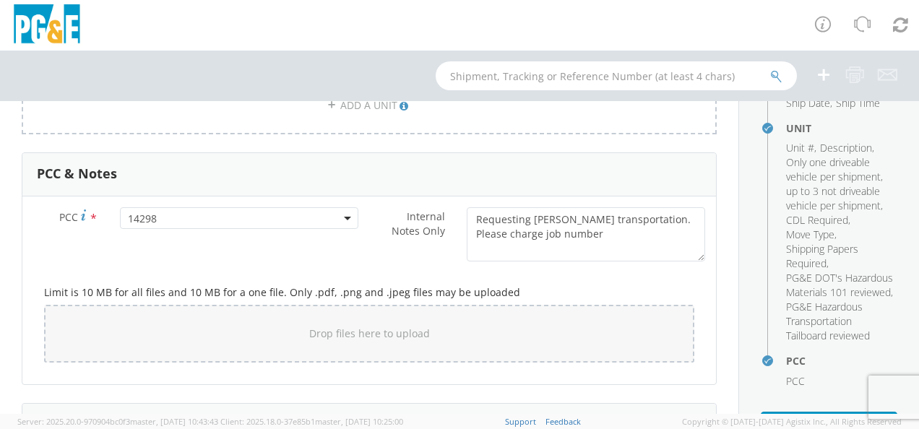
scroll to position [1090, 0]
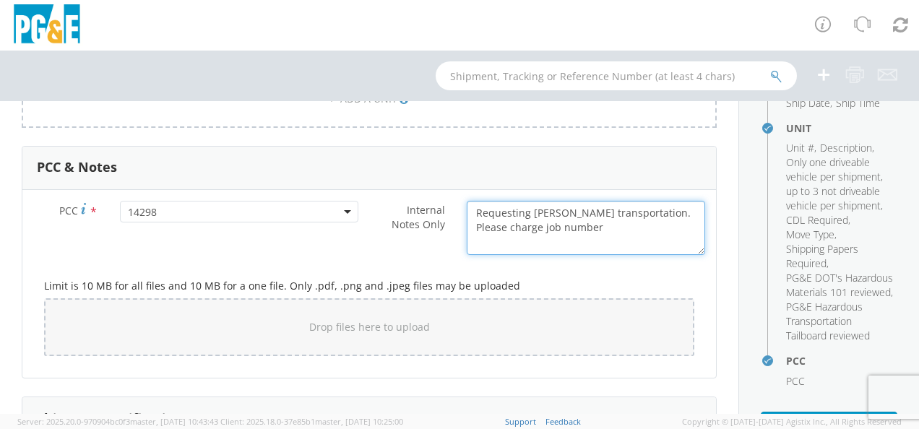
click at [507, 224] on textarea "Requesting [PERSON_NAME] transportation. Please charge job number" at bounding box center [586, 228] width 238 height 54
type textarea "Requesting [PERSON_NAME] transportation. Please charge job number"
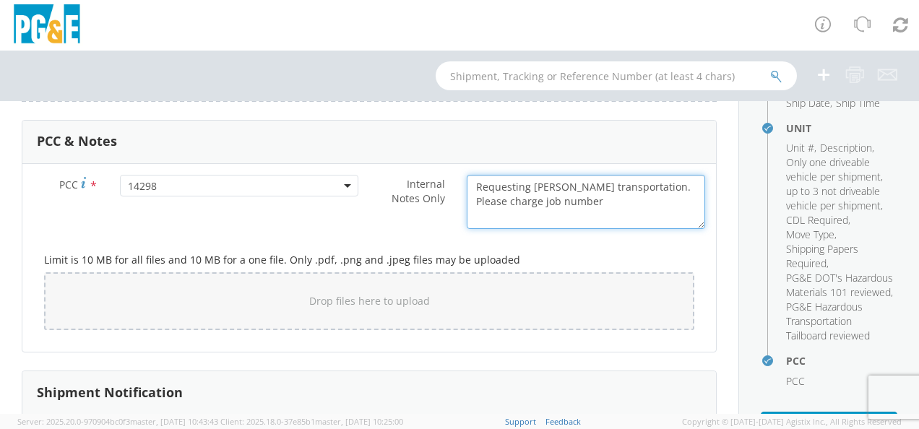
scroll to position [505, 0]
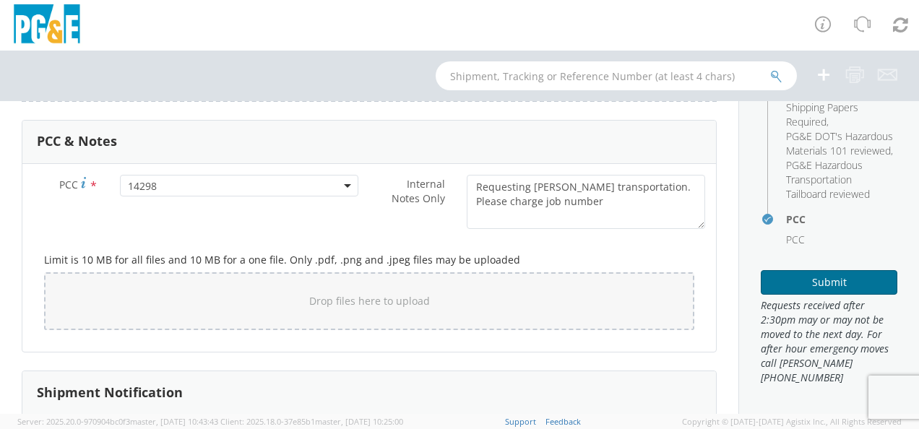
click at [794, 282] on button "Submit" at bounding box center [829, 282] width 137 height 25
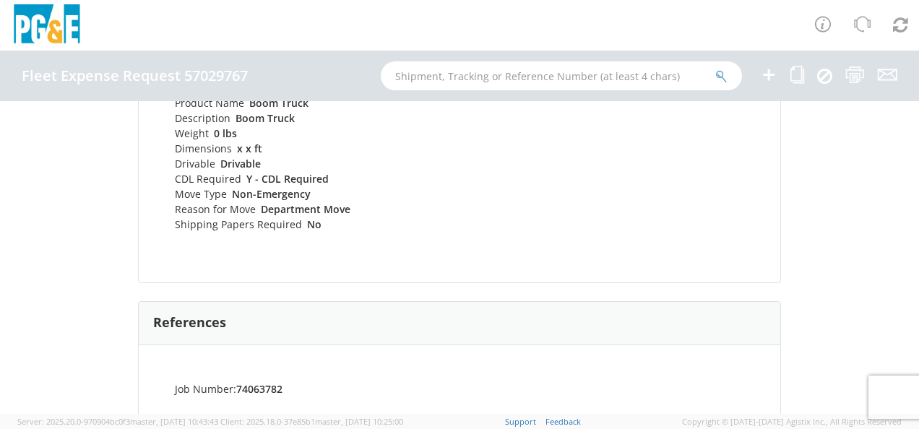
scroll to position [660, 0]
